Goal: Task Accomplishment & Management: Manage account settings

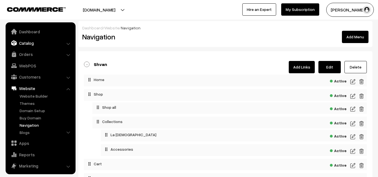
click at [27, 40] on link "Catalog" at bounding box center [40, 43] width 67 height 10
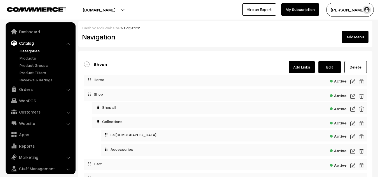
click at [27, 50] on link "Categories" at bounding box center [45, 51] width 55 height 6
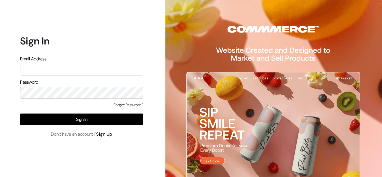
click at [28, 64] on input "text" at bounding box center [81, 70] width 123 height 12
click at [28, 69] on input "text" at bounding box center [81, 70] width 123 height 12
type input "sh"
